Goal: Information Seeking & Learning: Learn about a topic

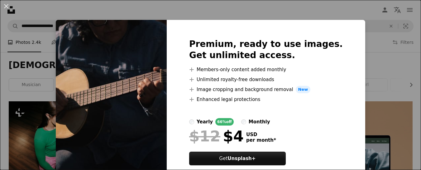
scroll to position [2707, 0]
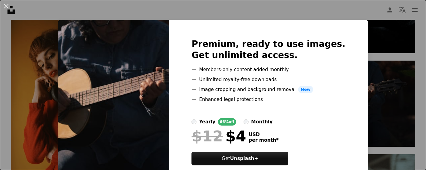
click at [151, 130] on img at bounding box center [113, 110] width 111 height 180
click at [10, 7] on button "An X shape" at bounding box center [5, 5] width 7 height 7
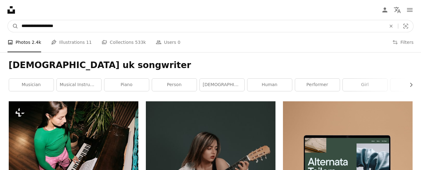
click at [123, 21] on input "**********" at bounding box center [201, 26] width 366 height 12
type input "**********"
click at [8, 20] on button "A magnifying glass" at bounding box center [13, 26] width 11 height 12
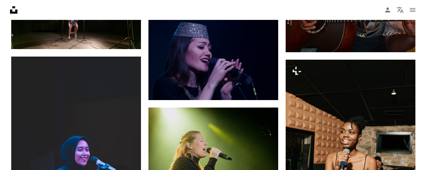
scroll to position [1457, 0]
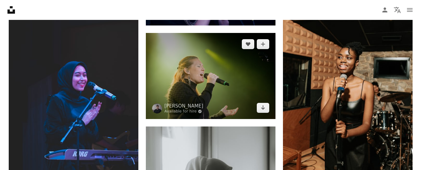
click at [226, 67] on img at bounding box center [211, 76] width 130 height 86
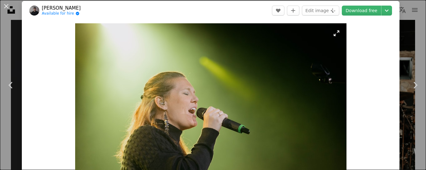
click at [274, 90] on img "Zoom in on this image" at bounding box center [210, 113] width 271 height 181
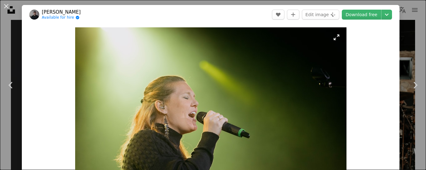
click at [290, 85] on img "Zoom in on this image" at bounding box center [210, 117] width 271 height 181
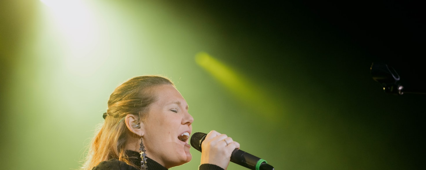
click at [290, 85] on img "Zoom out on this image" at bounding box center [213, 142] width 426 height 284
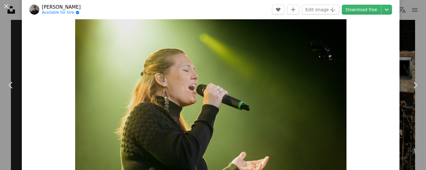
click at [290, 85] on img "Zoom in on this image" at bounding box center [210, 90] width 271 height 181
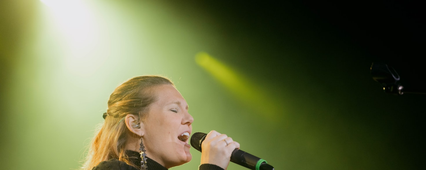
scroll to position [54, 0]
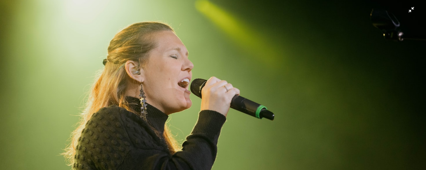
click at [290, 85] on img "Zoom out on this image" at bounding box center [213, 88] width 426 height 284
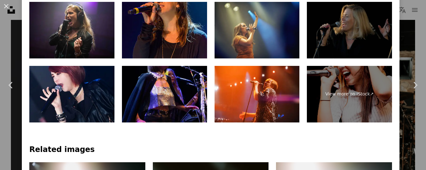
scroll to position [341, 0]
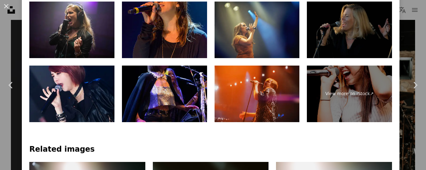
click at [243, 66] on img at bounding box center [256, 94] width 85 height 57
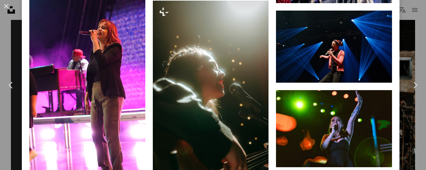
scroll to position [1195, 0]
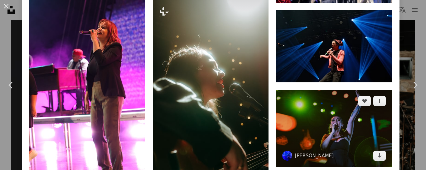
click at [335, 98] on img at bounding box center [334, 128] width 116 height 77
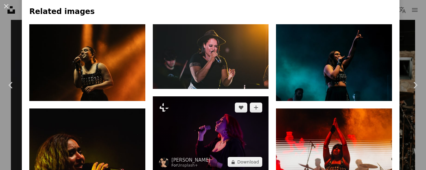
scroll to position [468, 0]
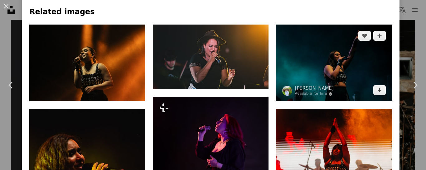
click at [306, 75] on img at bounding box center [334, 63] width 116 height 77
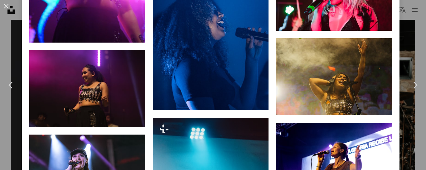
scroll to position [1208, 0]
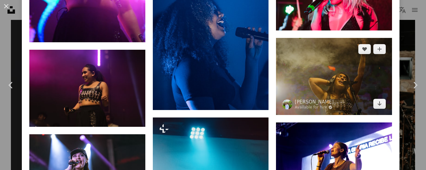
click at [309, 73] on img at bounding box center [334, 76] width 116 height 77
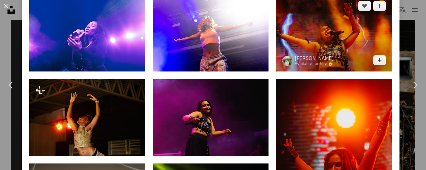
scroll to position [489, 0]
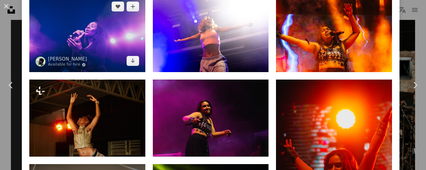
click at [99, 38] on img at bounding box center [87, 33] width 116 height 77
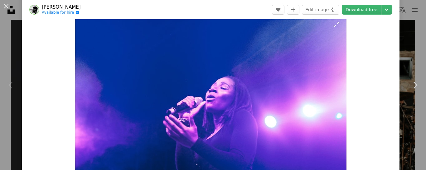
scroll to position [1, 0]
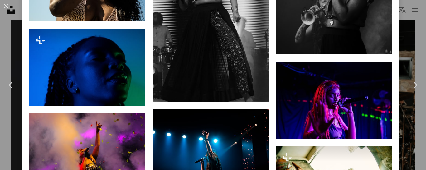
scroll to position [2411, 0]
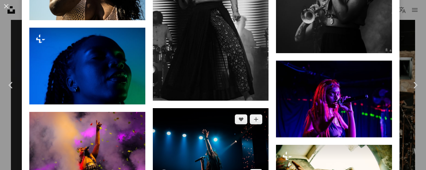
click at [205, 118] on img at bounding box center [211, 146] width 116 height 77
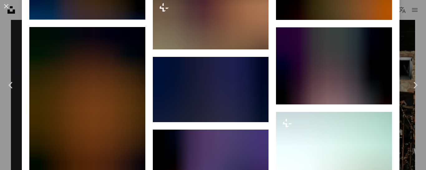
scroll to position [1062, 0]
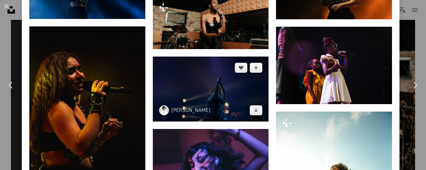
click at [187, 91] on img at bounding box center [211, 89] width 116 height 65
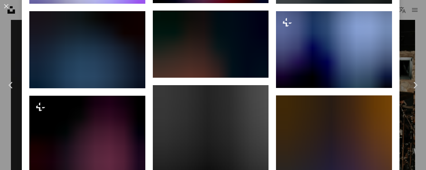
scroll to position [673, 0]
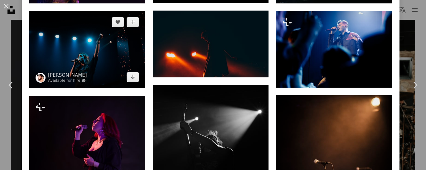
click at [88, 52] on img at bounding box center [87, 49] width 116 height 77
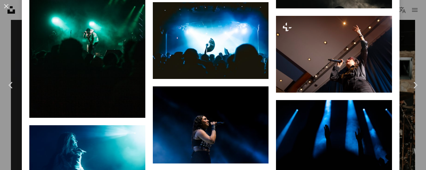
scroll to position [5852, 0]
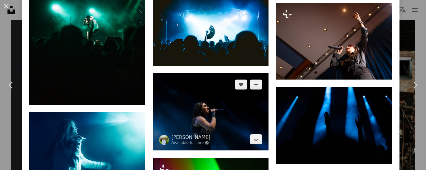
click at [208, 74] on img at bounding box center [211, 112] width 116 height 77
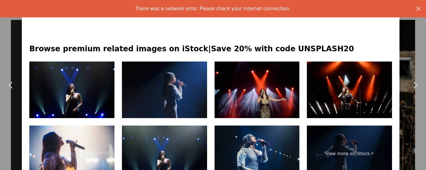
scroll to position [217, 0]
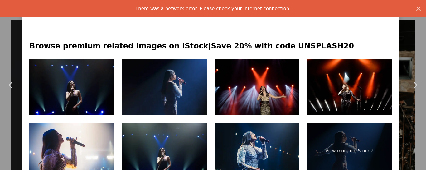
click at [84, 90] on img at bounding box center [71, 87] width 85 height 57
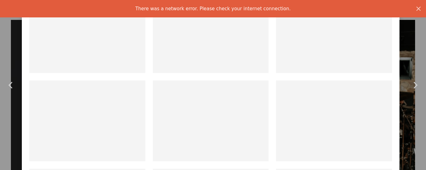
scroll to position [444, 0]
click at [416, 8] on icon "button" at bounding box center [418, 9] width 4 height 4
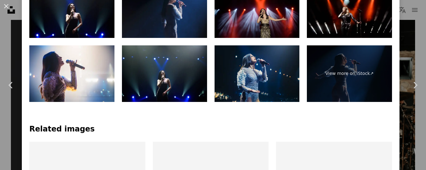
scroll to position [285, 0]
